Goal: Task Accomplishment & Management: Manage account settings

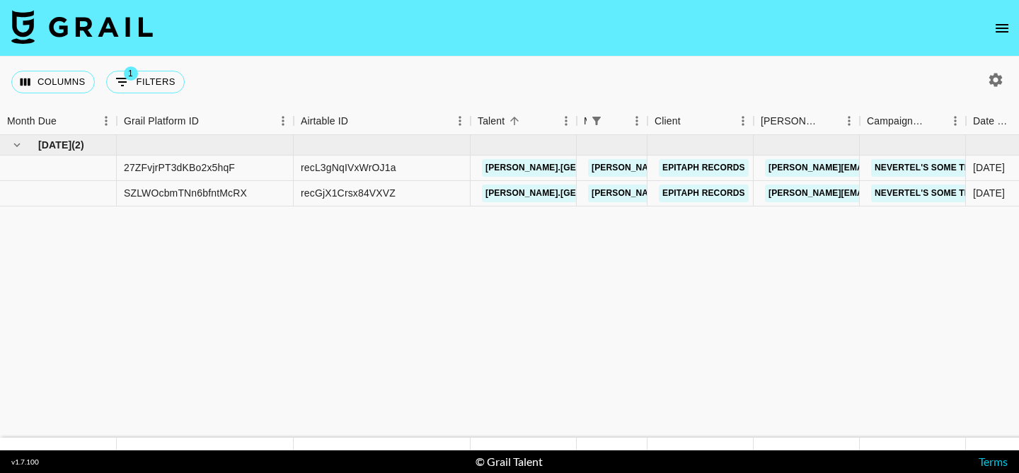
click at [998, 32] on icon "open drawer" at bounding box center [1001, 28] width 13 height 8
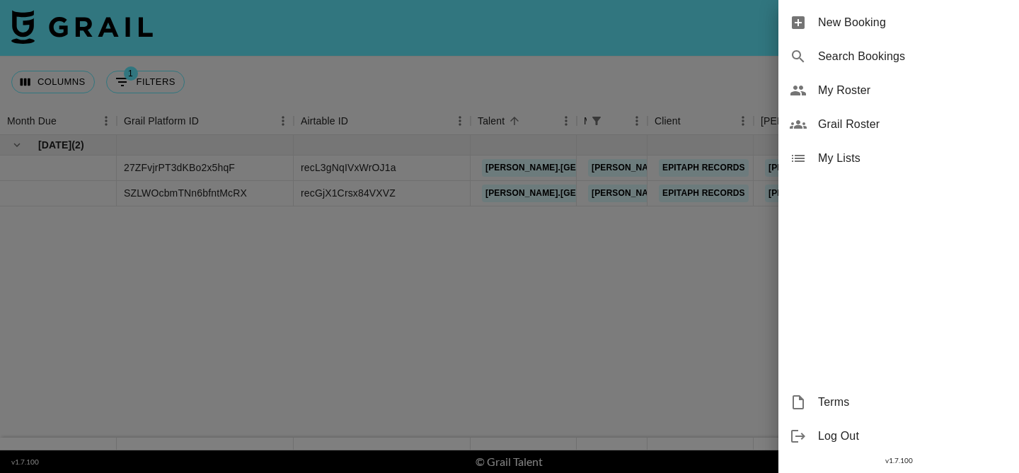
click at [910, 91] on span "My Roster" at bounding box center [913, 90] width 190 height 17
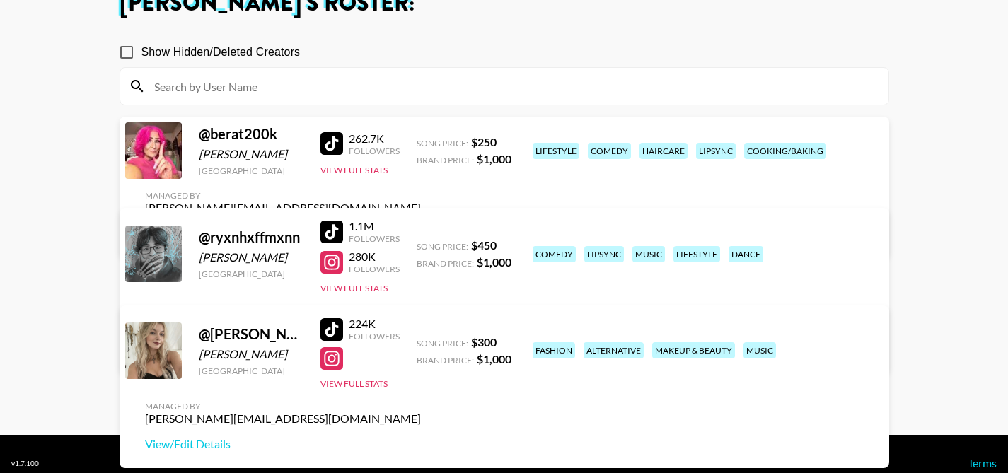
scroll to position [99, 0]
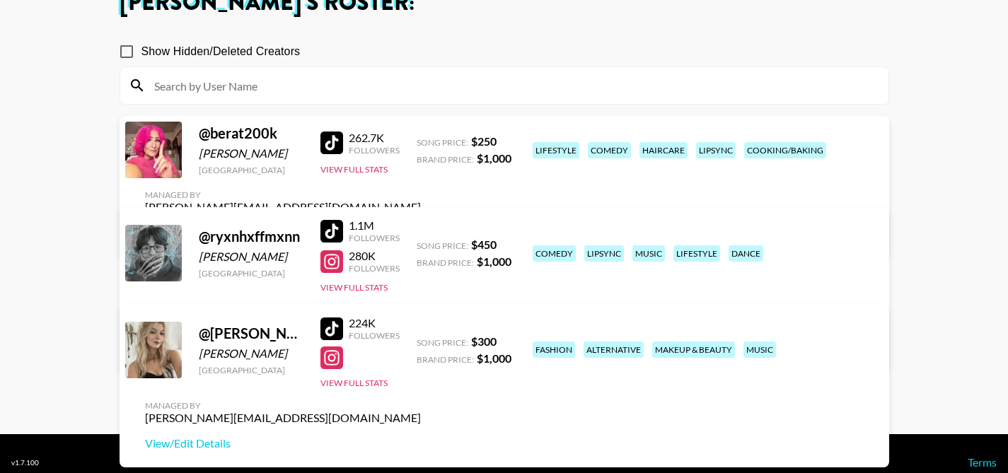
click at [337, 229] on div at bounding box center [331, 231] width 23 height 23
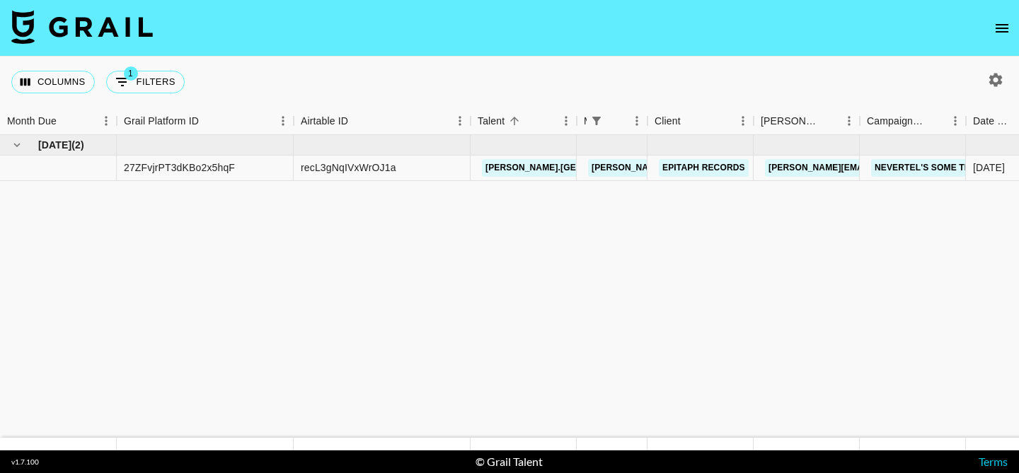
click at [1000, 38] on button "open drawer" at bounding box center [1002, 28] width 28 height 28
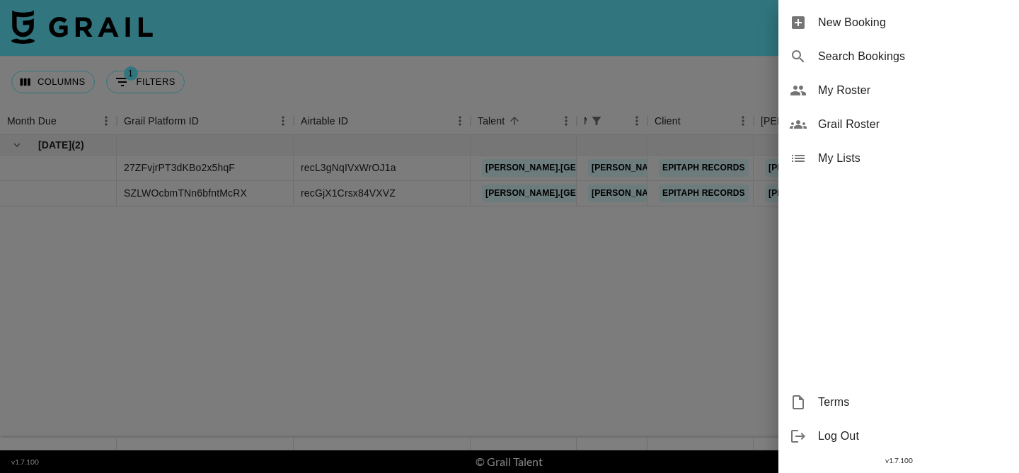
click at [630, 262] on div at bounding box center [509, 236] width 1019 height 473
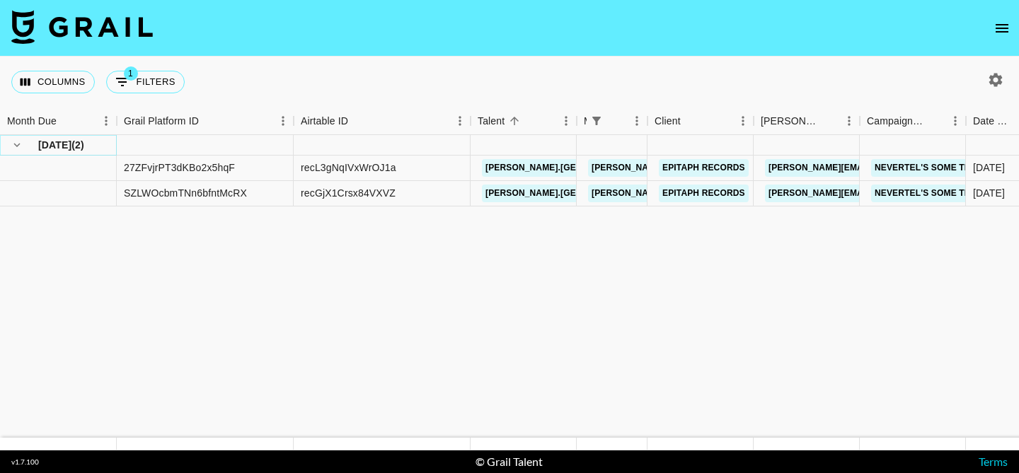
click at [19, 142] on icon "hide children" at bounding box center [17, 145] width 13 height 13
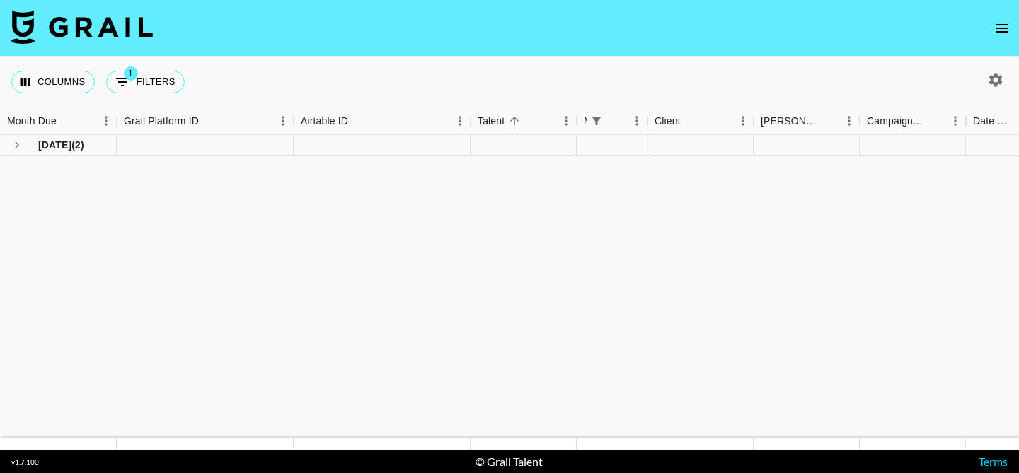
click at [1004, 33] on icon "open drawer" at bounding box center [1001, 28] width 17 height 17
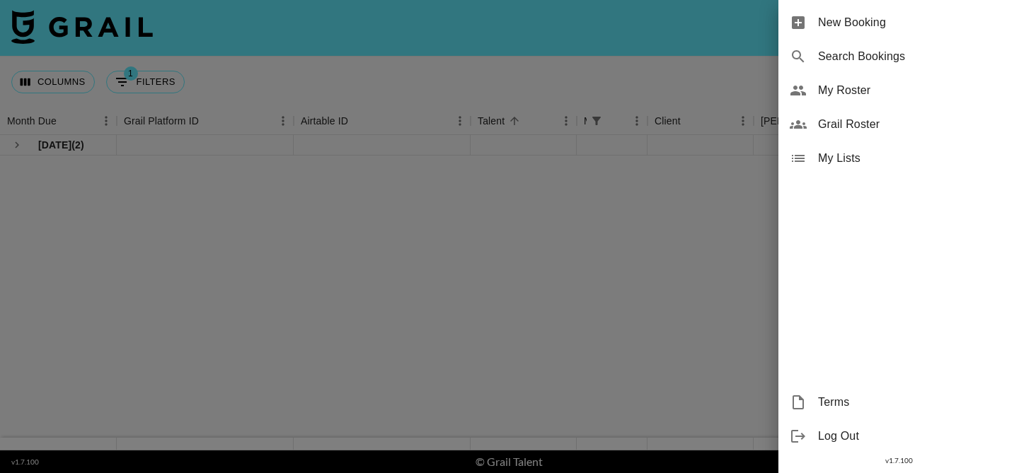
click at [895, 86] on span "My Roster" at bounding box center [913, 90] width 190 height 17
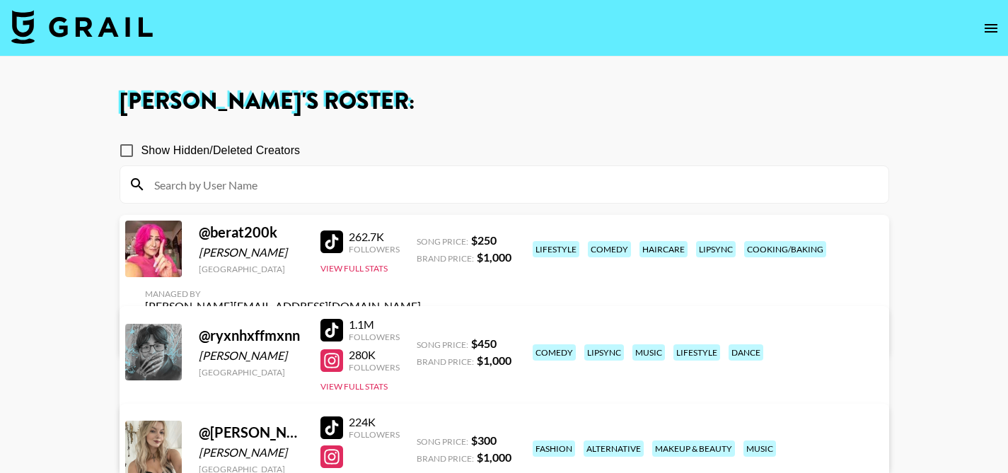
click at [421, 325] on link "View/Edit Details" at bounding box center [283, 332] width 276 height 14
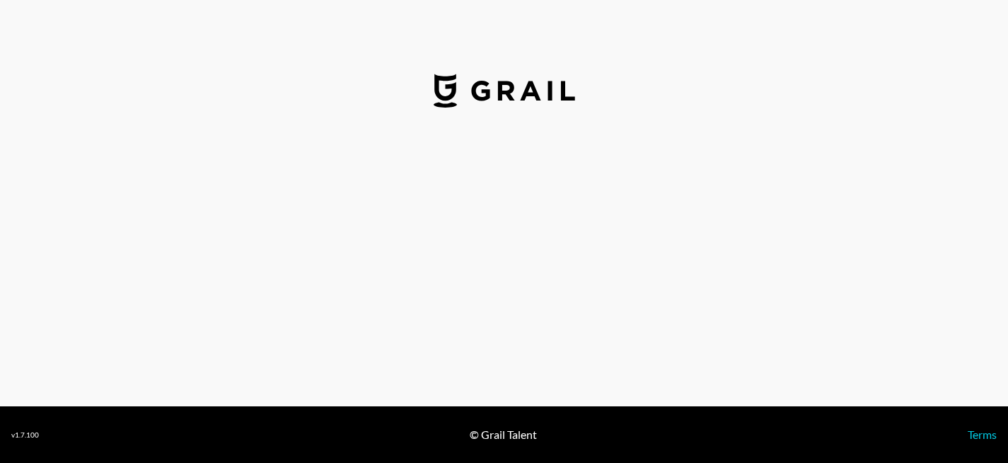
select select "USD"
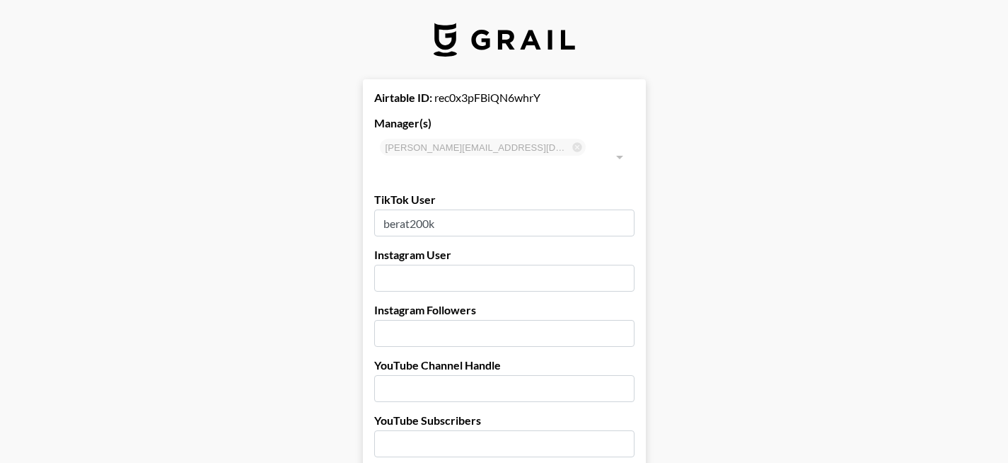
click at [555, 209] on input "berat200k" at bounding box center [504, 222] width 260 height 27
paste input "cowabunga1966_"
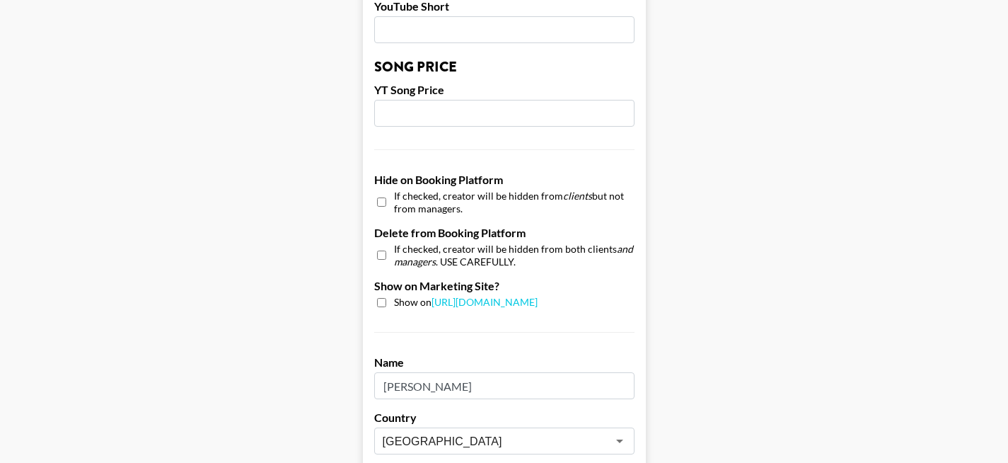
scroll to position [1457, 0]
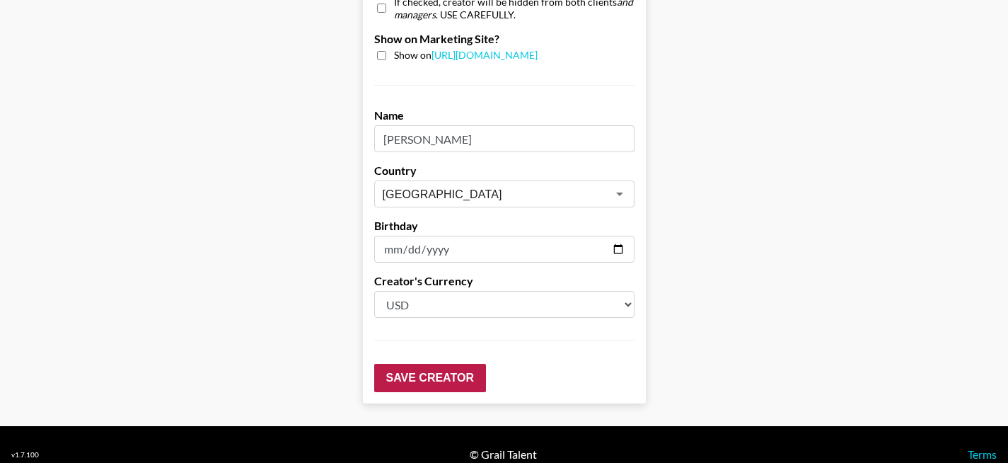
type input "cowabunga1966_"
click at [459, 364] on input "Save Creator" at bounding box center [430, 378] width 112 height 28
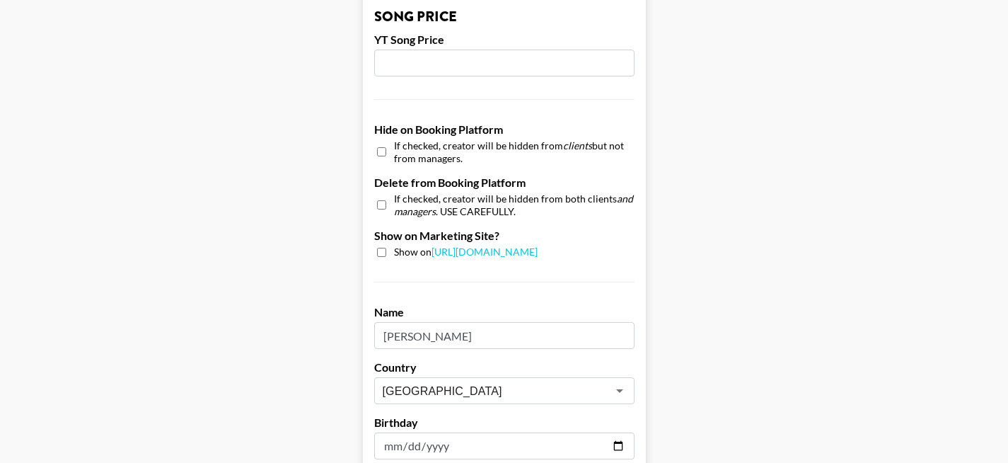
scroll to position [1502, 0]
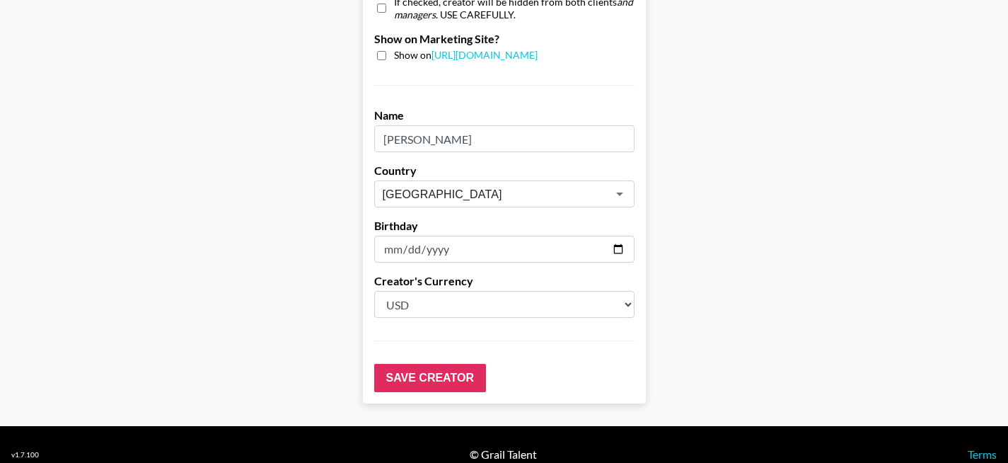
click at [585, 125] on input "[PERSON_NAME]" at bounding box center [504, 138] width 260 height 27
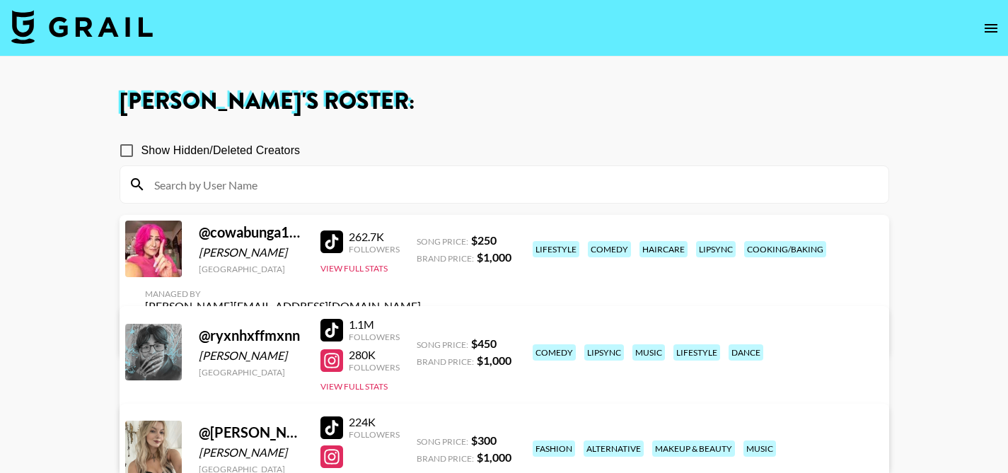
click at [325, 253] on div at bounding box center [331, 242] width 23 height 23
